Goal: Information Seeking & Learning: Learn about a topic

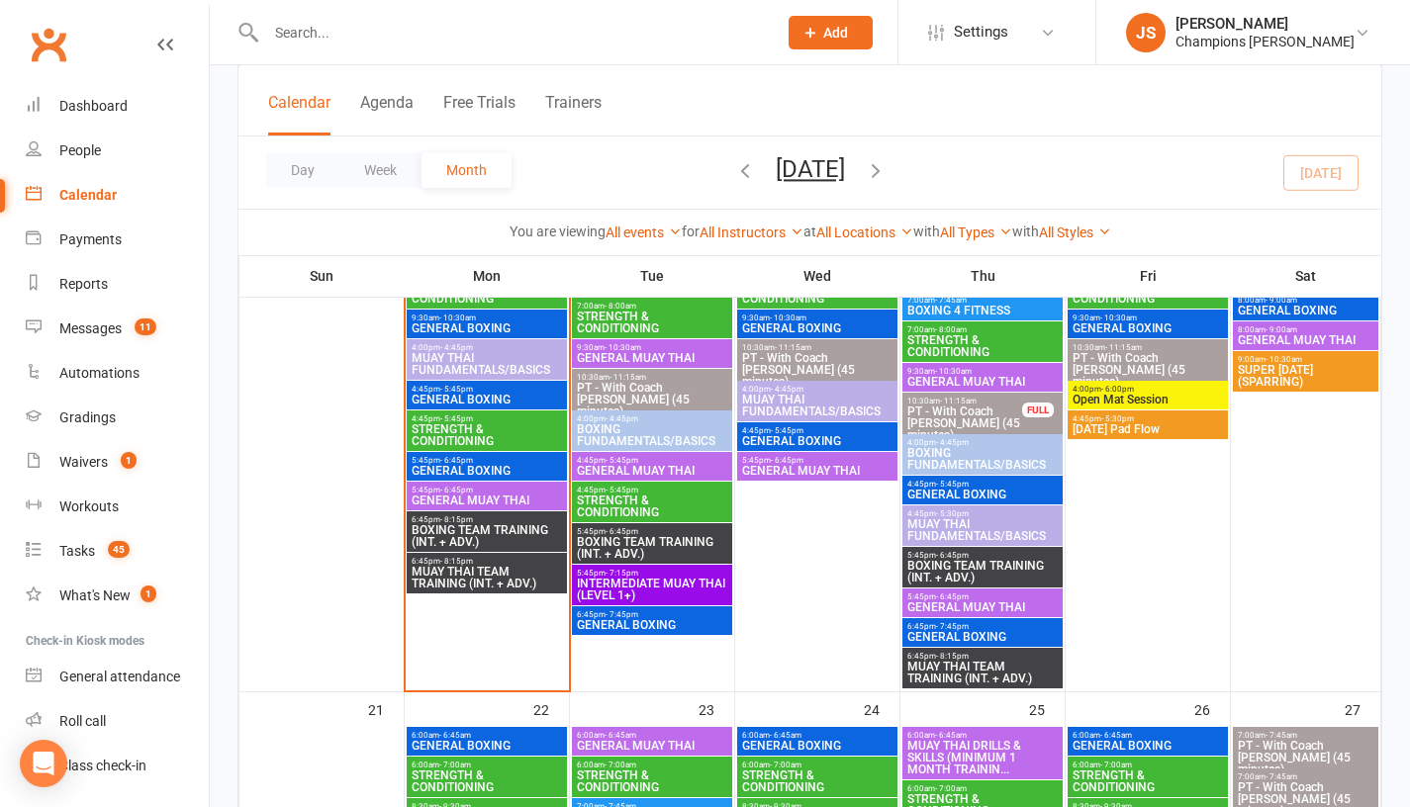
scroll to position [1313, 0]
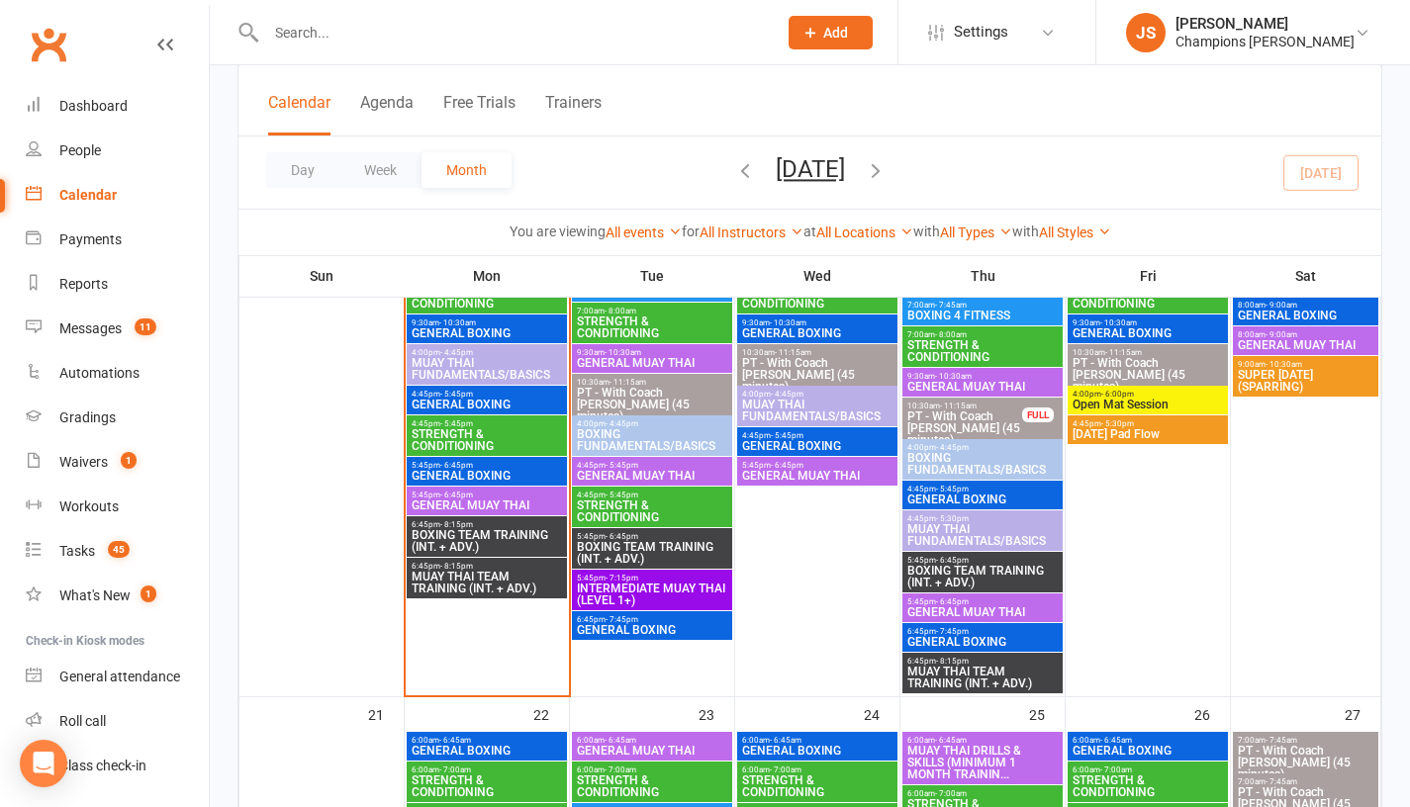
click at [483, 331] on span "GENERAL BOXING" at bounding box center [487, 333] width 152 height 12
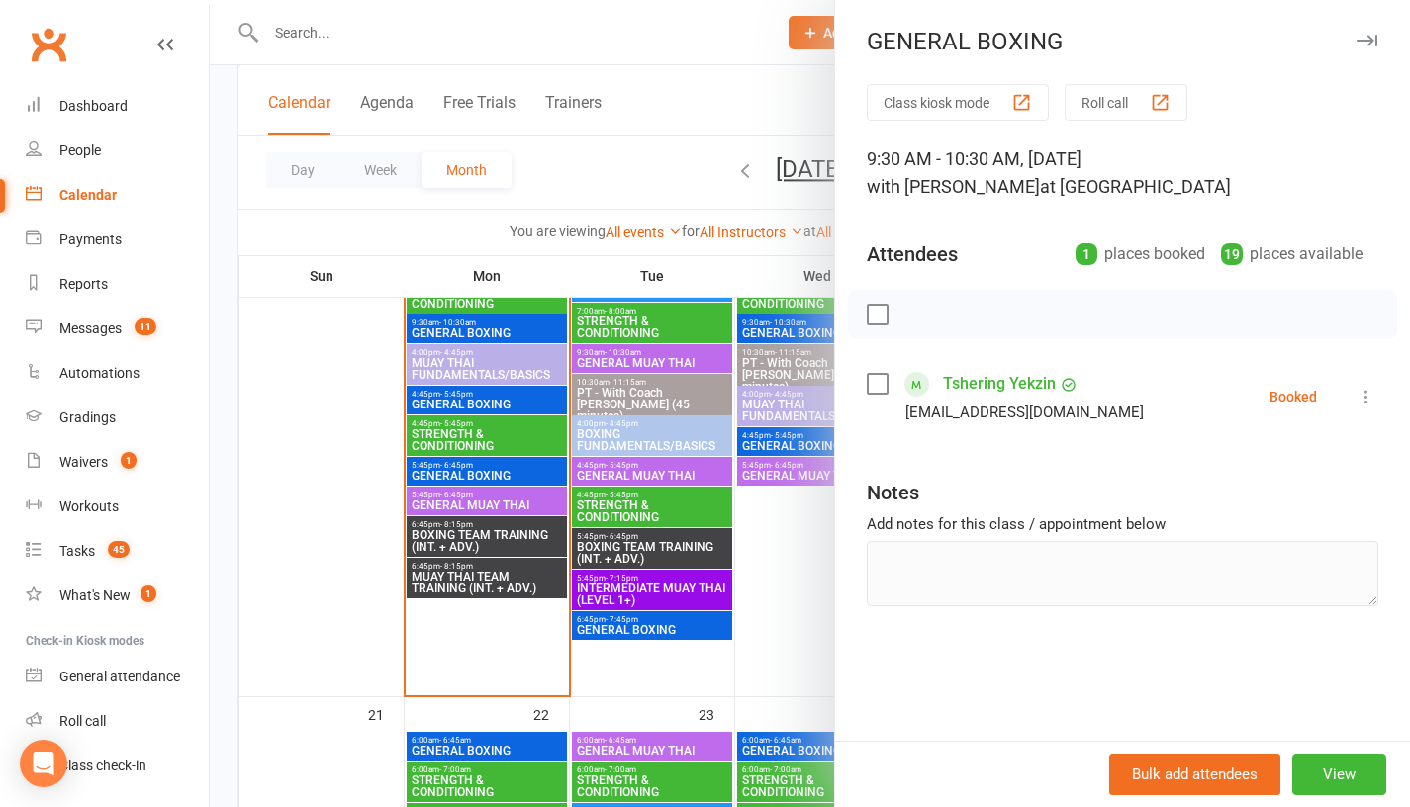
click at [276, 488] on div at bounding box center [810, 403] width 1200 height 807
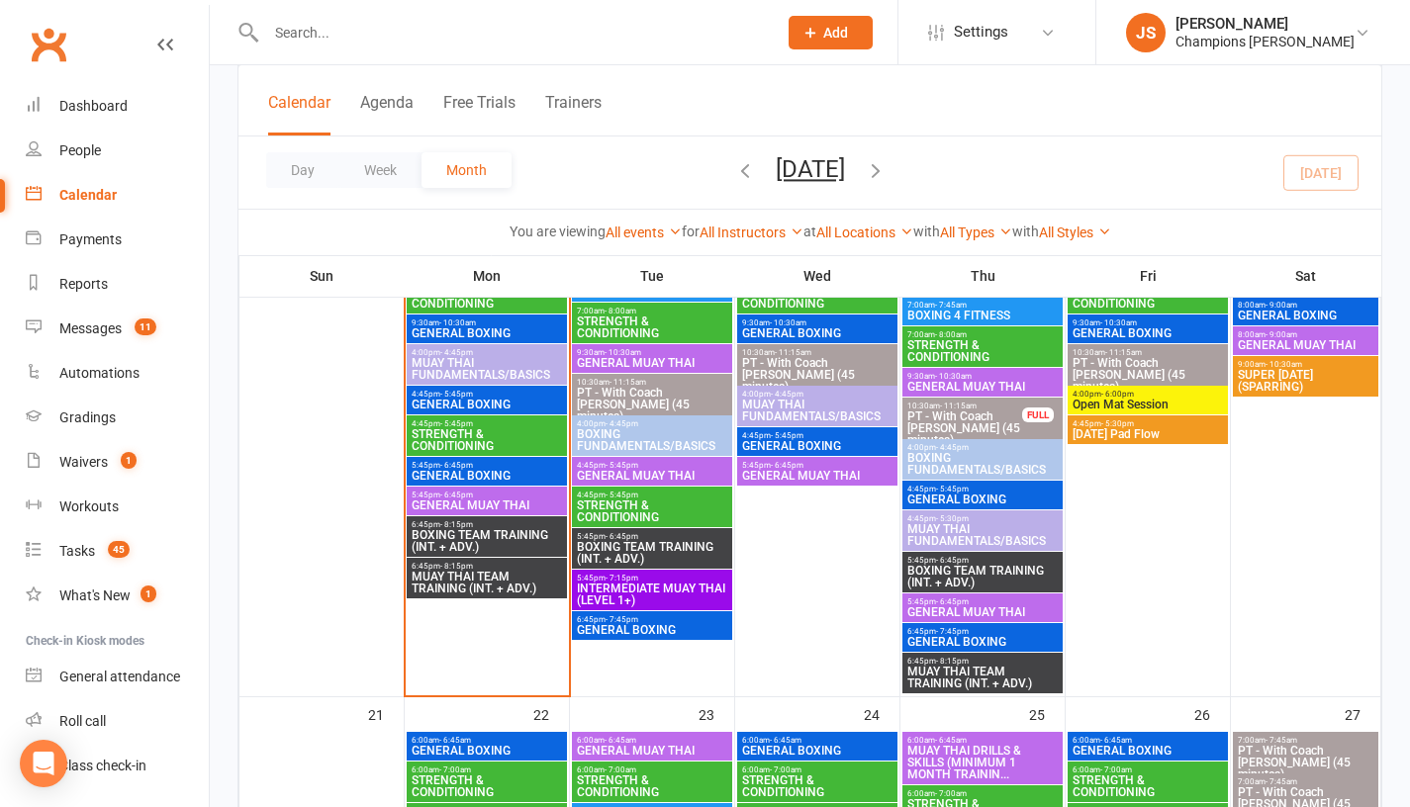
click at [468, 397] on span "- 5:45pm" at bounding box center [456, 394] width 33 height 9
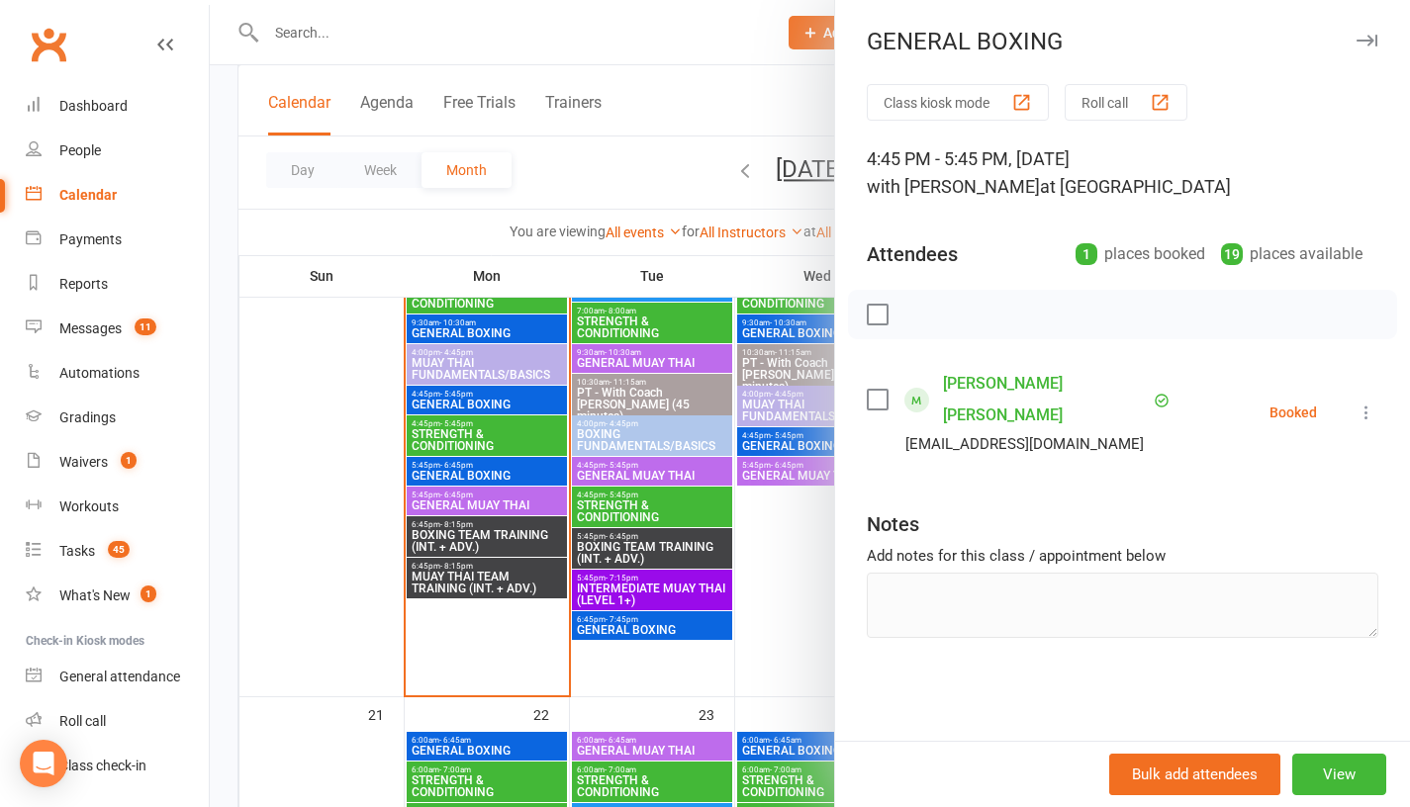
click at [307, 474] on div at bounding box center [810, 403] width 1200 height 807
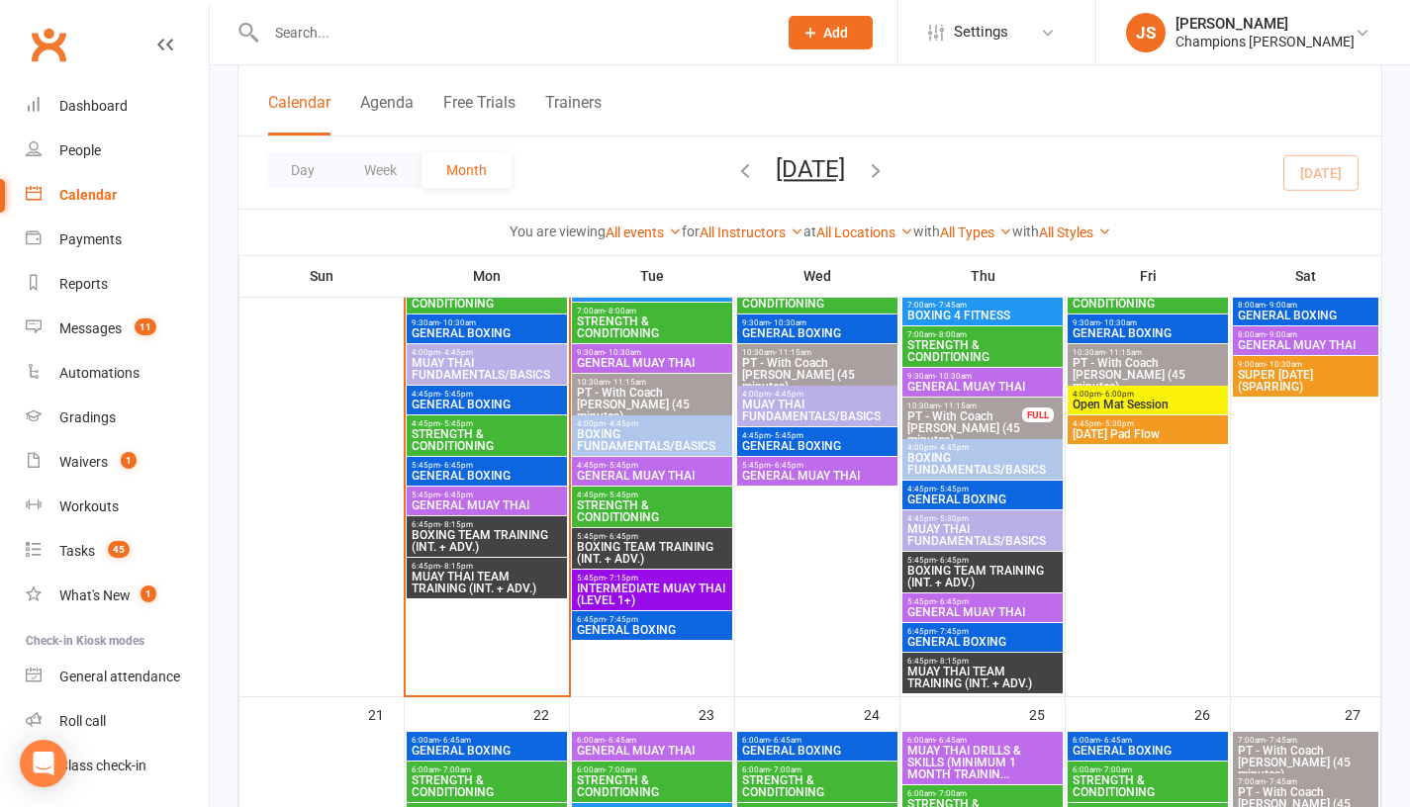
click at [445, 500] on span "GENERAL MUAY THAI" at bounding box center [487, 506] width 152 height 12
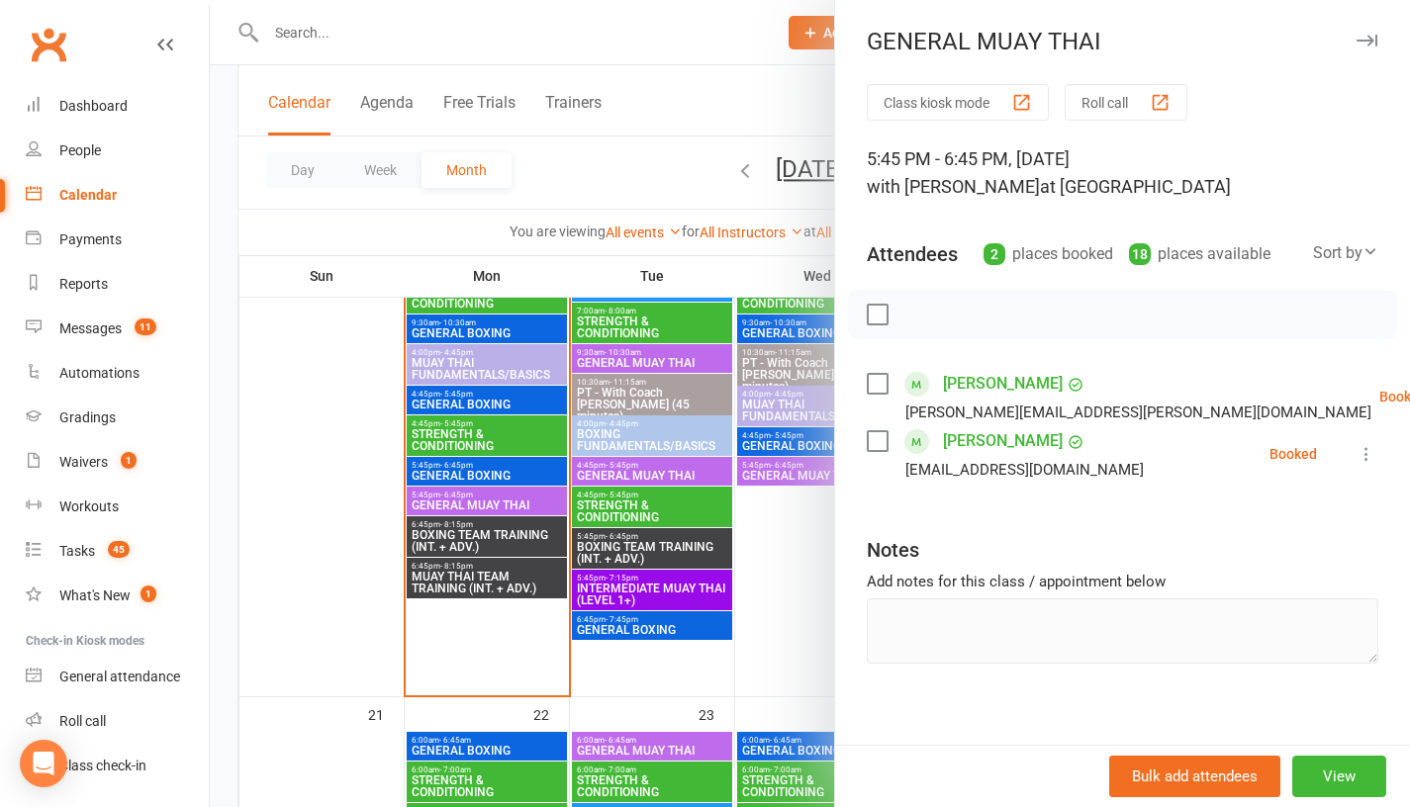
click at [373, 492] on div at bounding box center [810, 403] width 1200 height 807
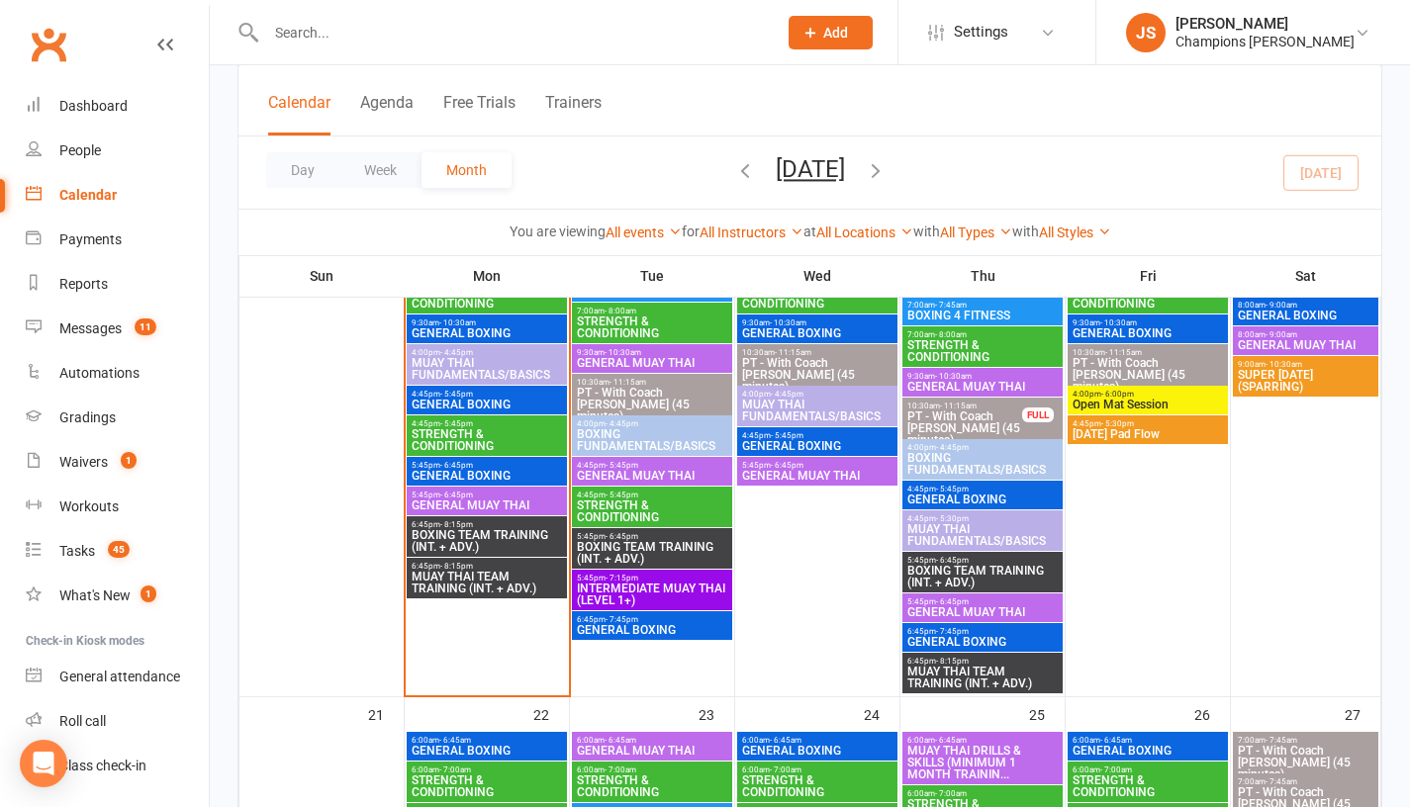
click at [446, 530] on span "BOXING TEAM TRAINING (INT. + ADV.)" at bounding box center [487, 541] width 152 height 24
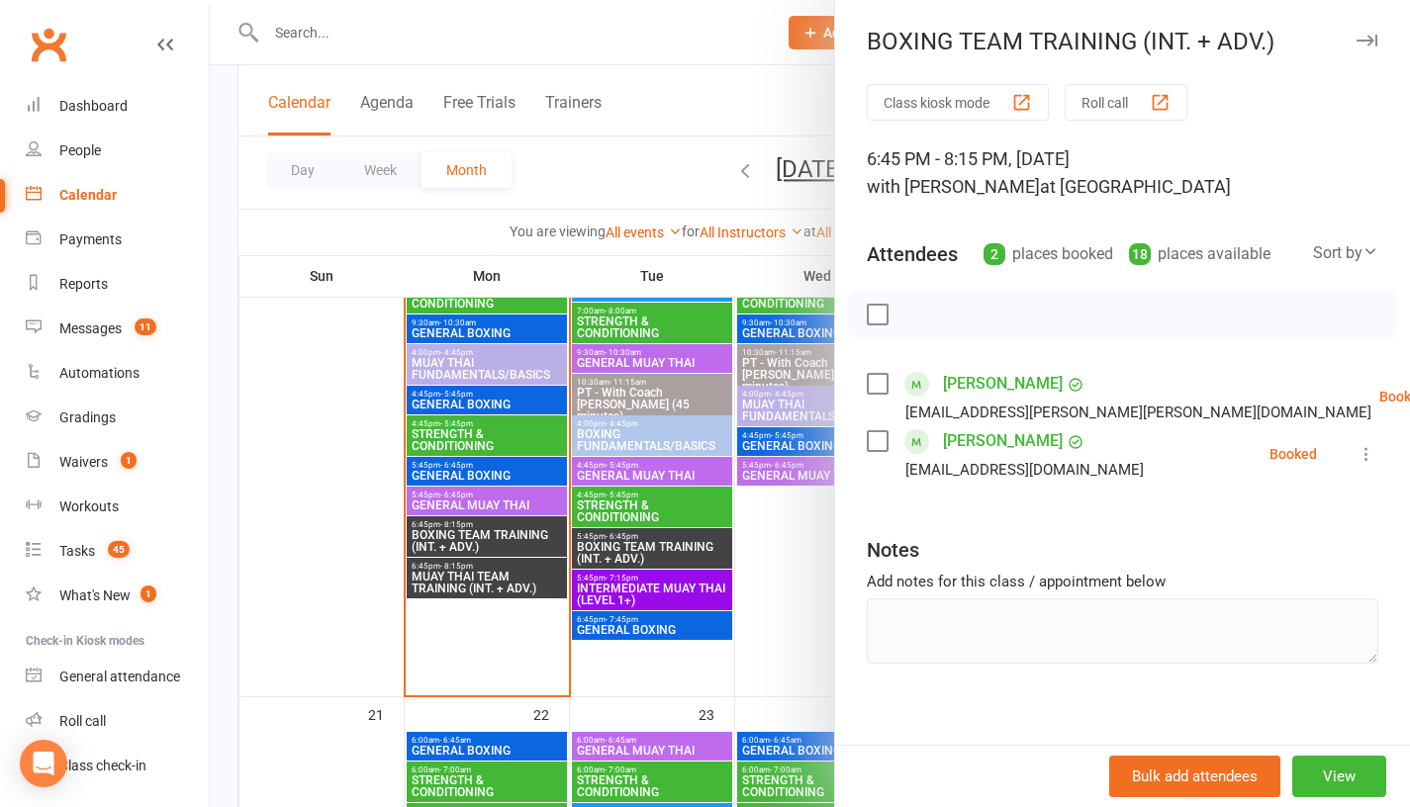
click at [329, 527] on div at bounding box center [810, 403] width 1200 height 807
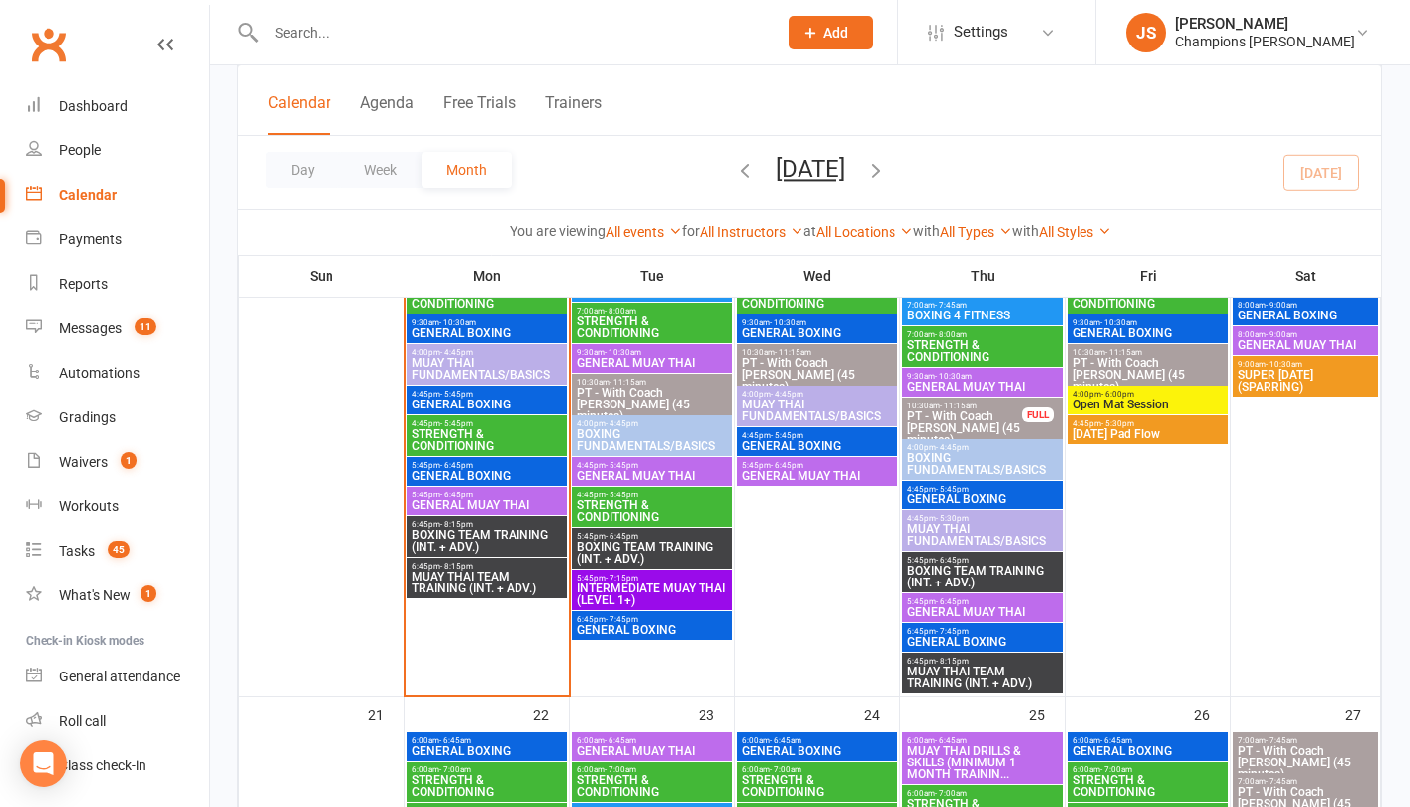
click at [434, 582] on span "MUAY THAI TEAM TRAINING (INT. + ADV.)" at bounding box center [487, 583] width 152 height 24
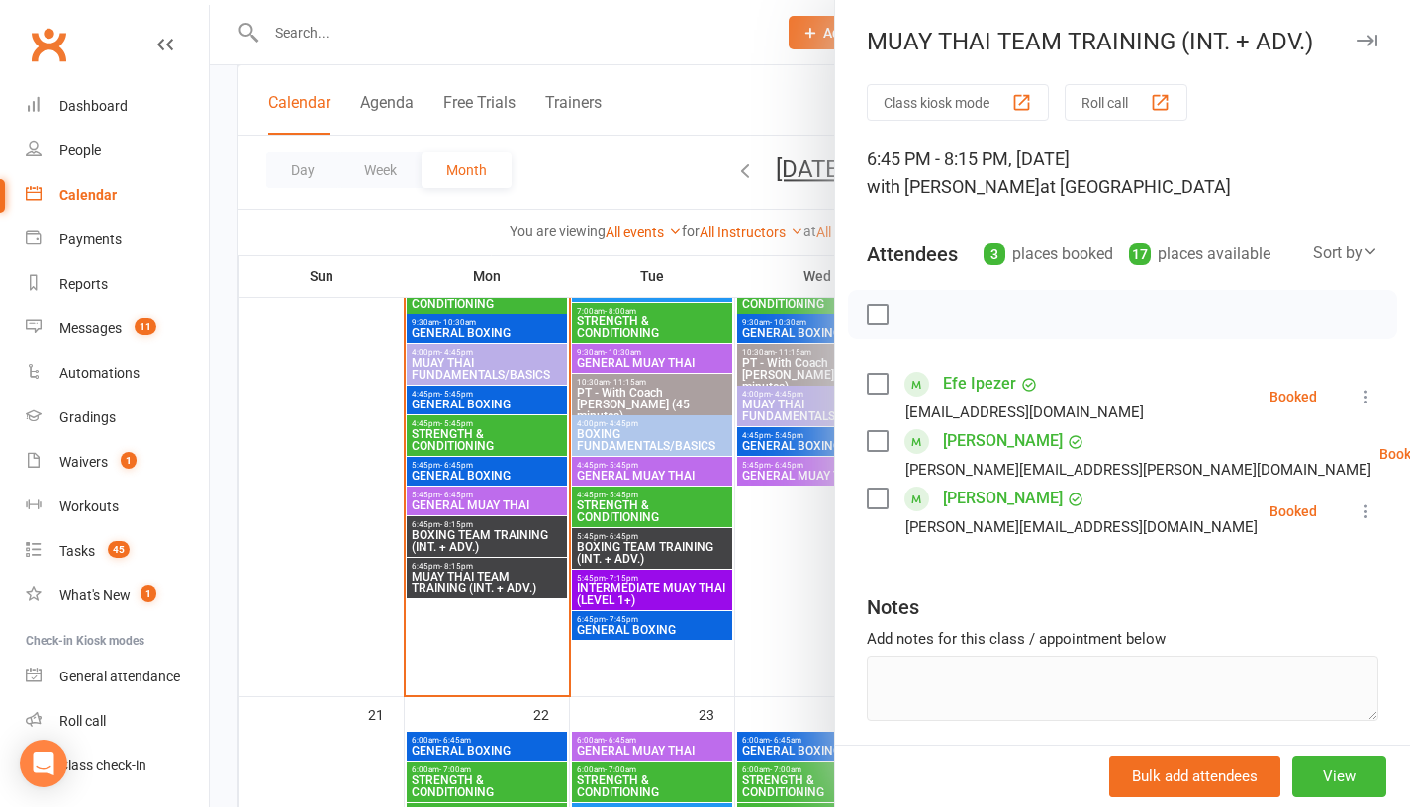
click at [477, 630] on div at bounding box center [810, 403] width 1200 height 807
